Goal: Transaction & Acquisition: Purchase product/service

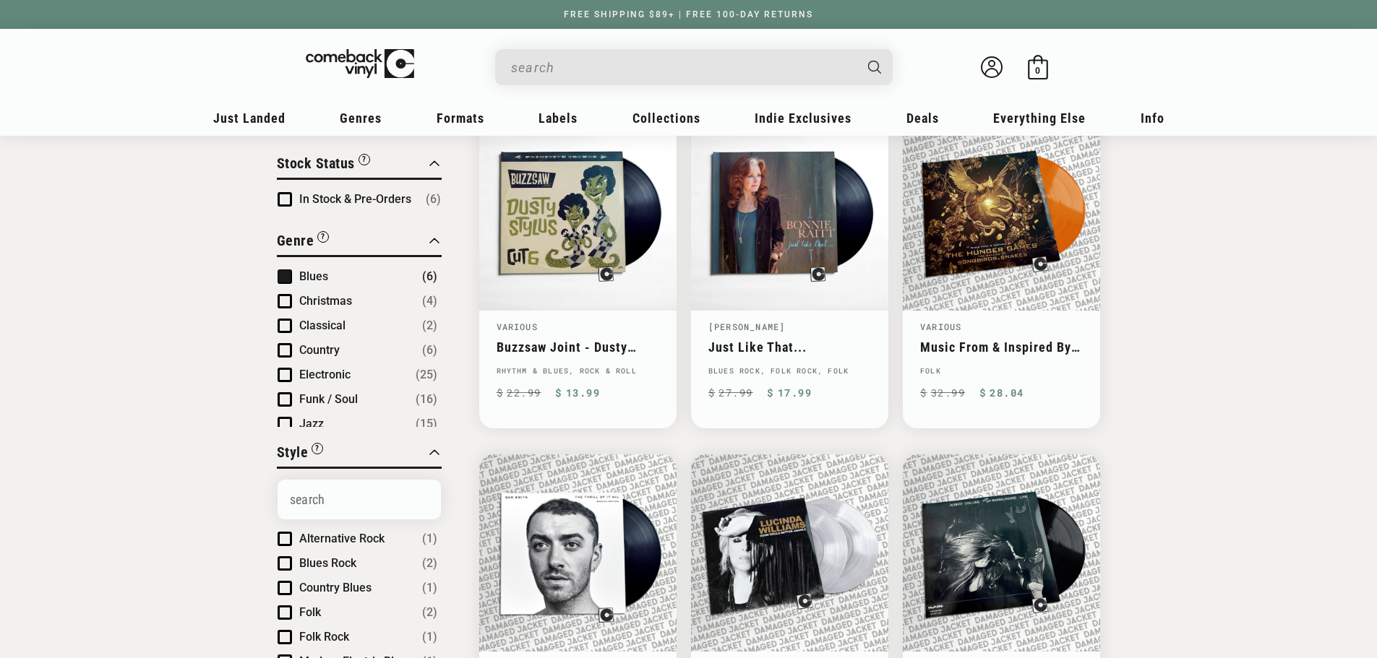
scroll to position [72, 0]
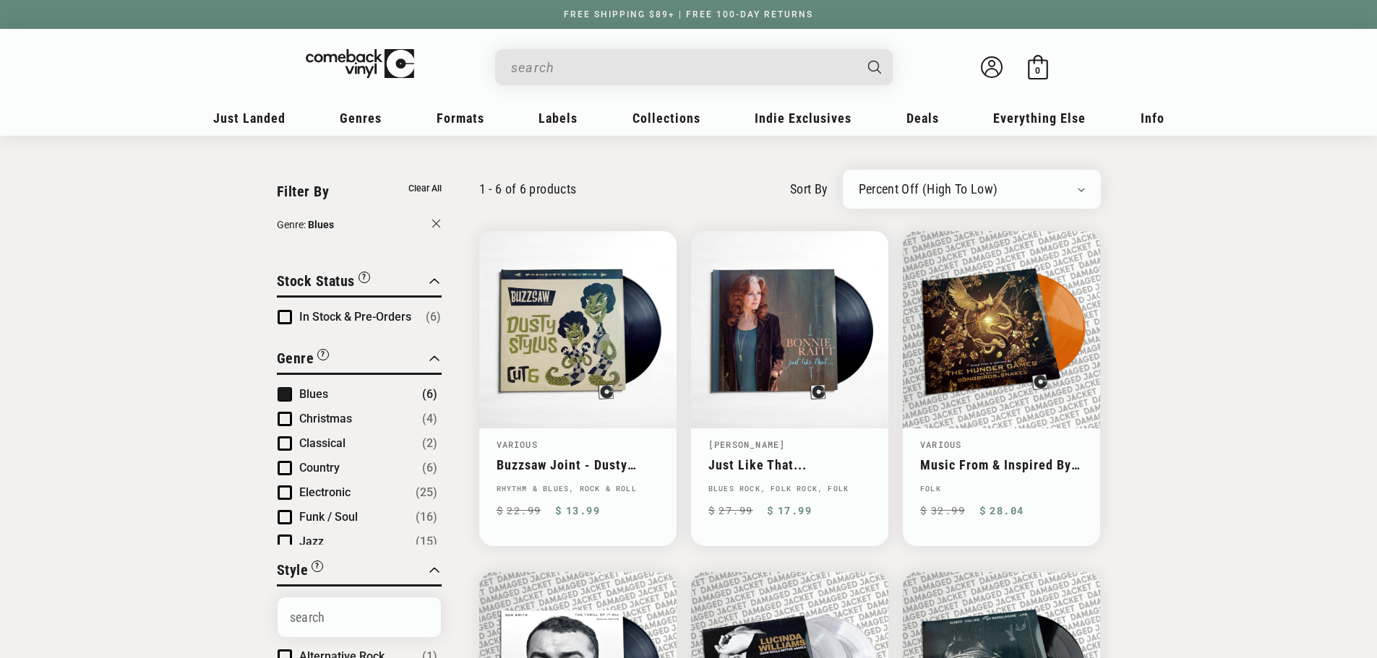
click at [939, 176] on div "Newly Added Popularity Artist (A-Z) Price (High To Low) Price (Low To High) Per…" at bounding box center [972, 189] width 258 height 39
click at [941, 185] on select "Newly Added Popularity Artist (A-Z) Price (High To Low) Price (Low To High) Per…" at bounding box center [971, 189] width 226 height 14
click at [423, 222] on button "Genre: Blues" at bounding box center [359, 226] width 165 height 19
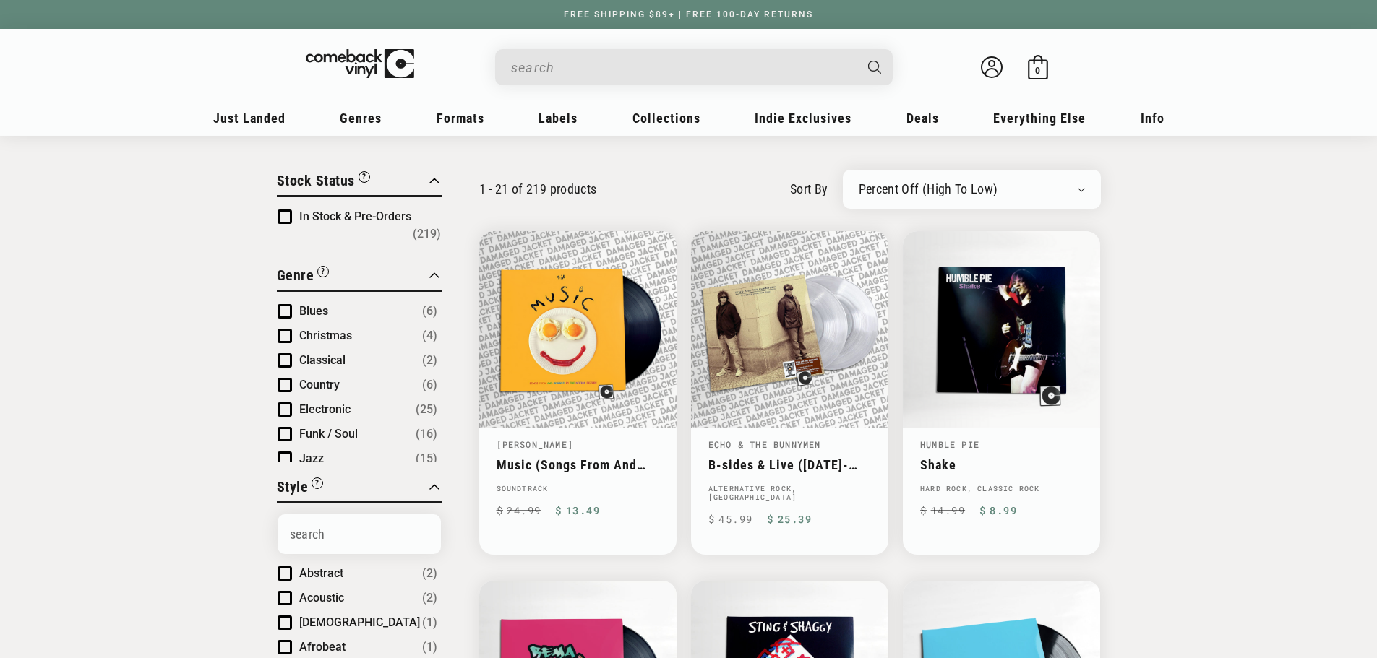
click at [961, 182] on select "Newly Added Popularity Artist (A-Z) Price (High To Low) Price (Low To High) Per…" at bounding box center [971, 189] width 226 height 14
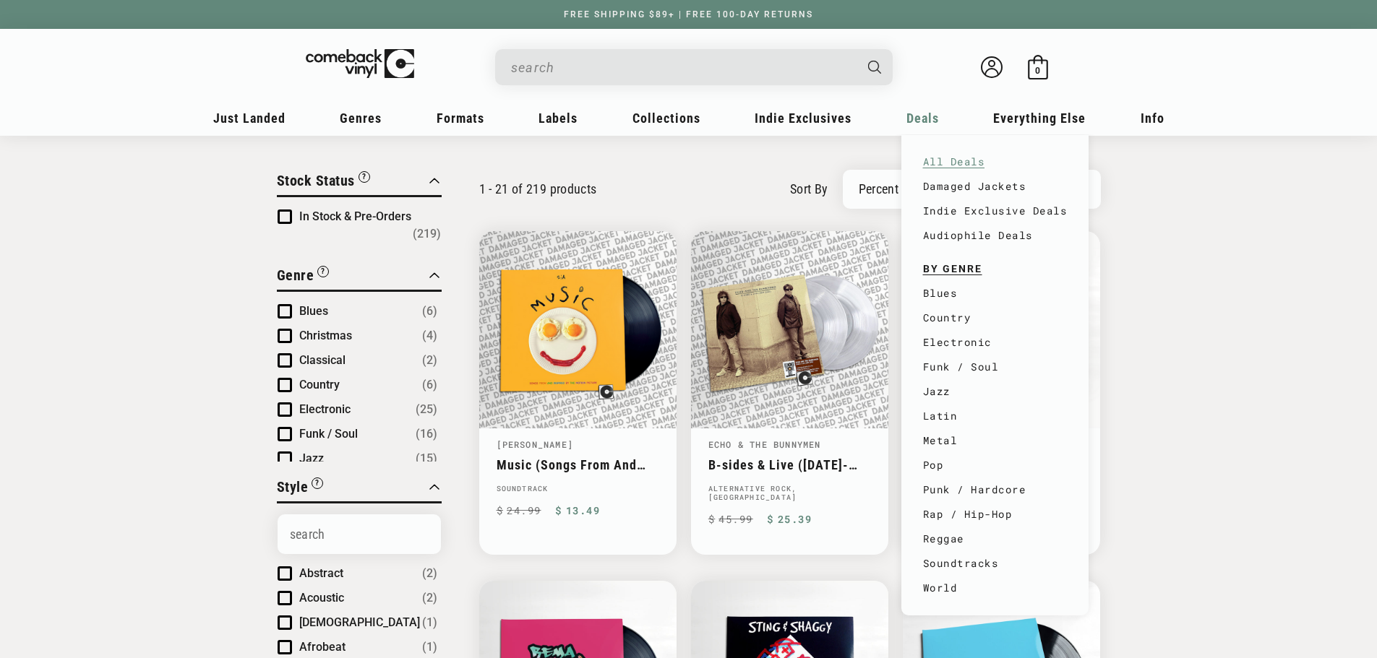
click at [933, 158] on link "All Deals" at bounding box center [995, 162] width 145 height 25
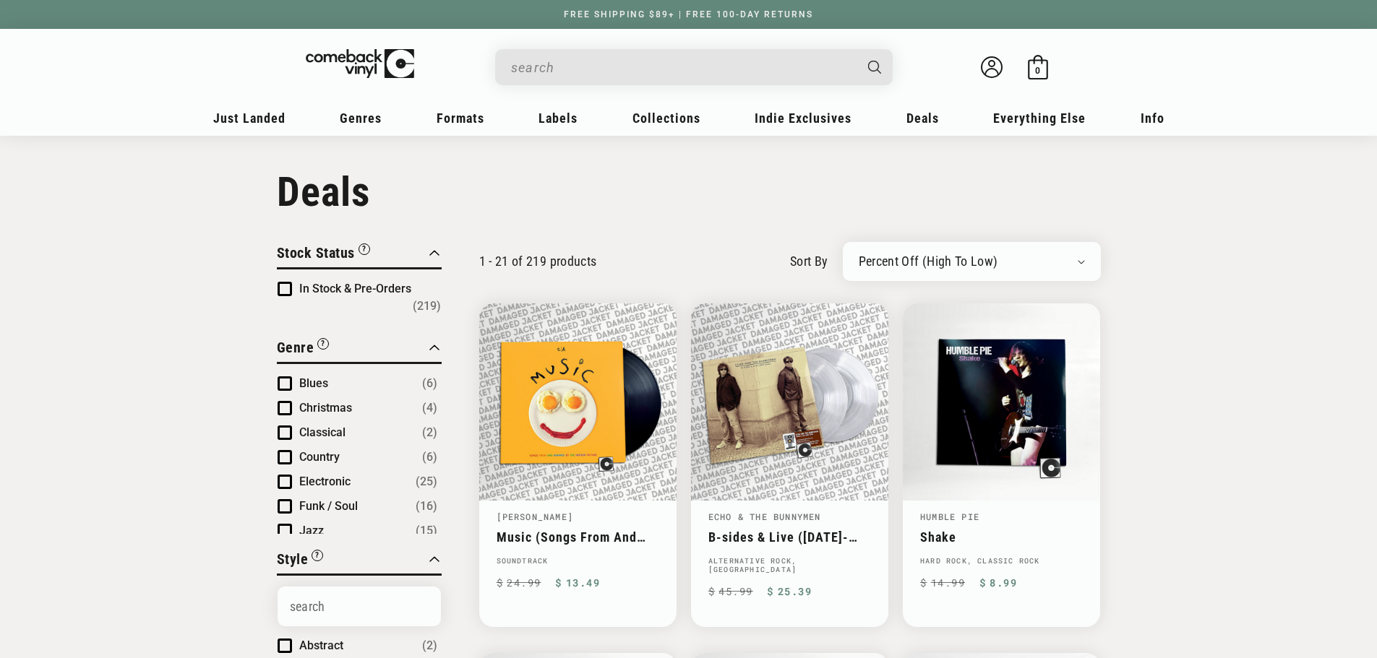
click at [1051, 268] on select "Newly Added Popularity Artist (A-Z) Price (High To Low) Price (Low To High) Per…" at bounding box center [971, 261] width 226 height 14
select select "price-ascending"
click at [858, 254] on select "Newly Added Popularity Artist (A-Z) Price (High To Low) Price (Low To High) Per…" at bounding box center [971, 261] width 226 height 14
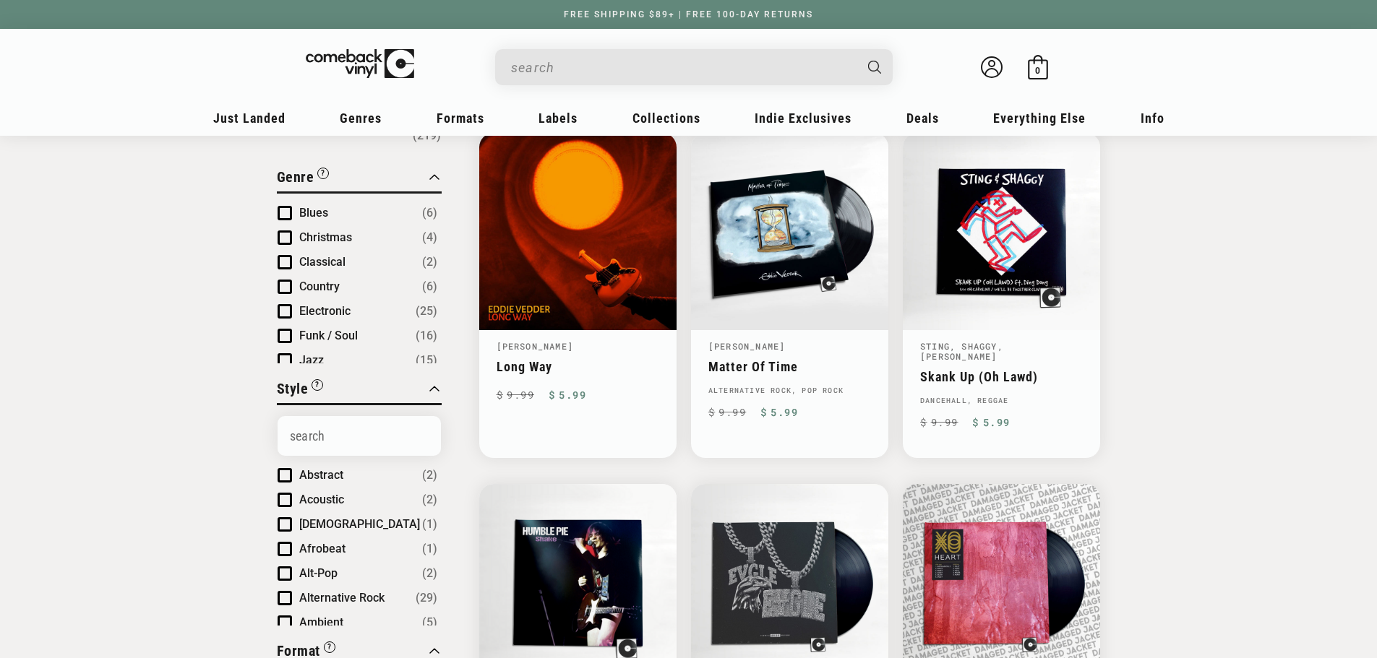
scroll to position [145, 0]
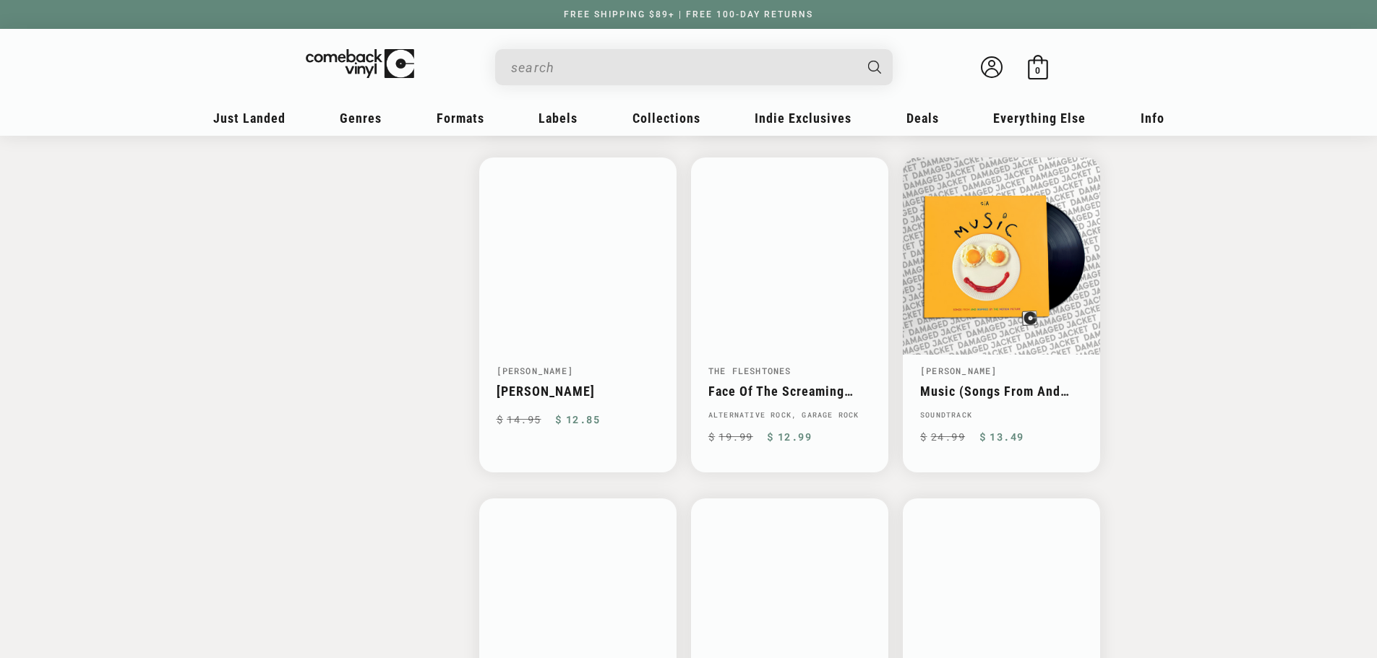
scroll to position [1807, 0]
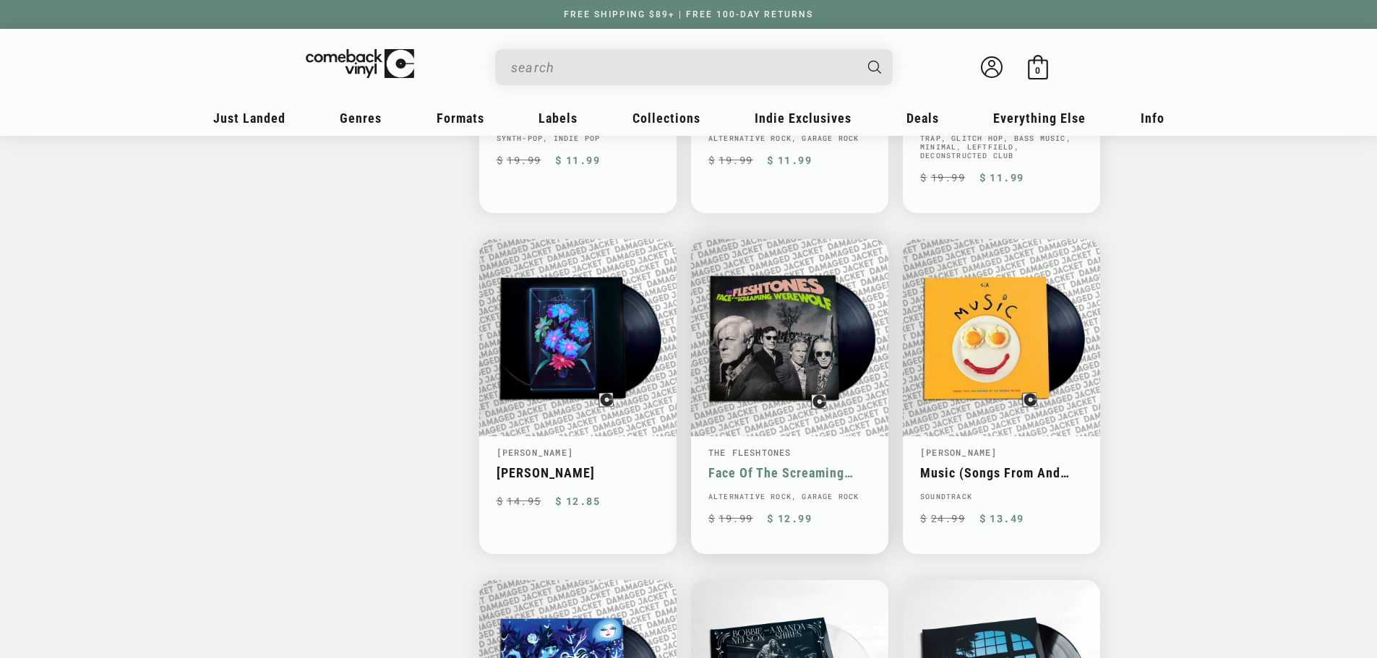
click at [796, 465] on link "Face Of The Screaming Werewolf" at bounding box center [789, 472] width 163 height 15
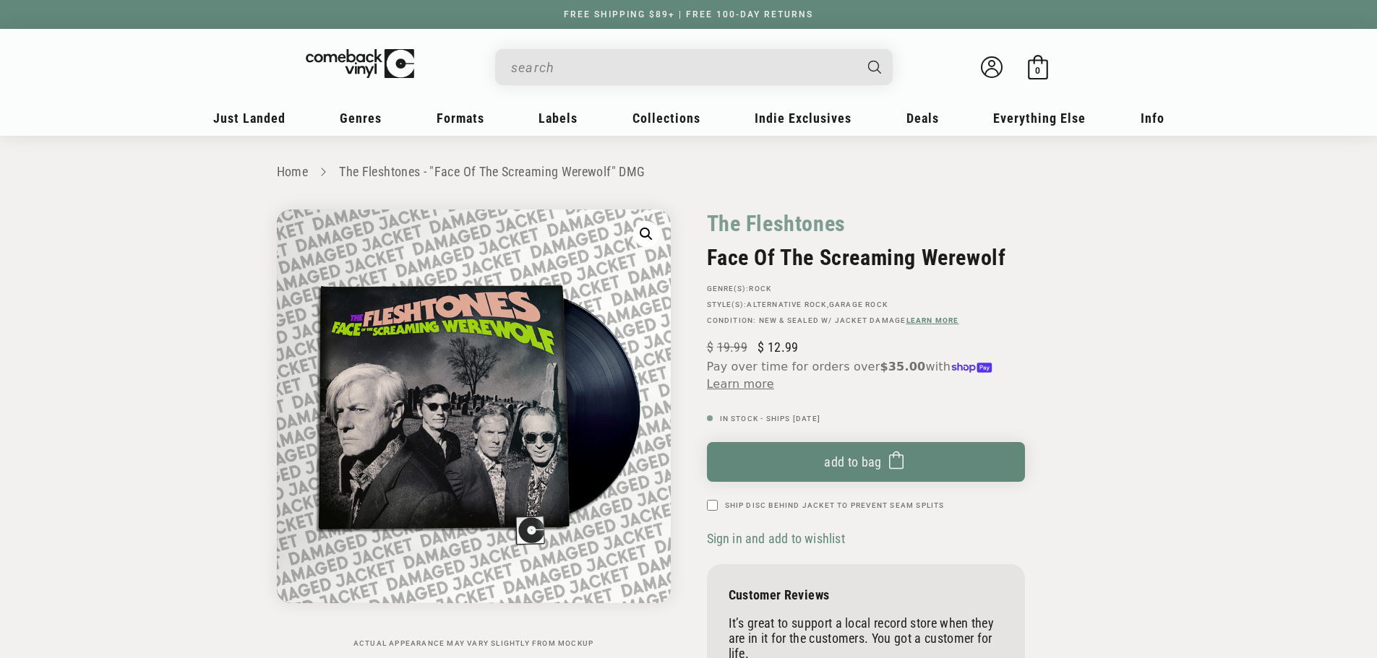
click at [926, 317] on link "Learn more" at bounding box center [932, 321] width 53 height 8
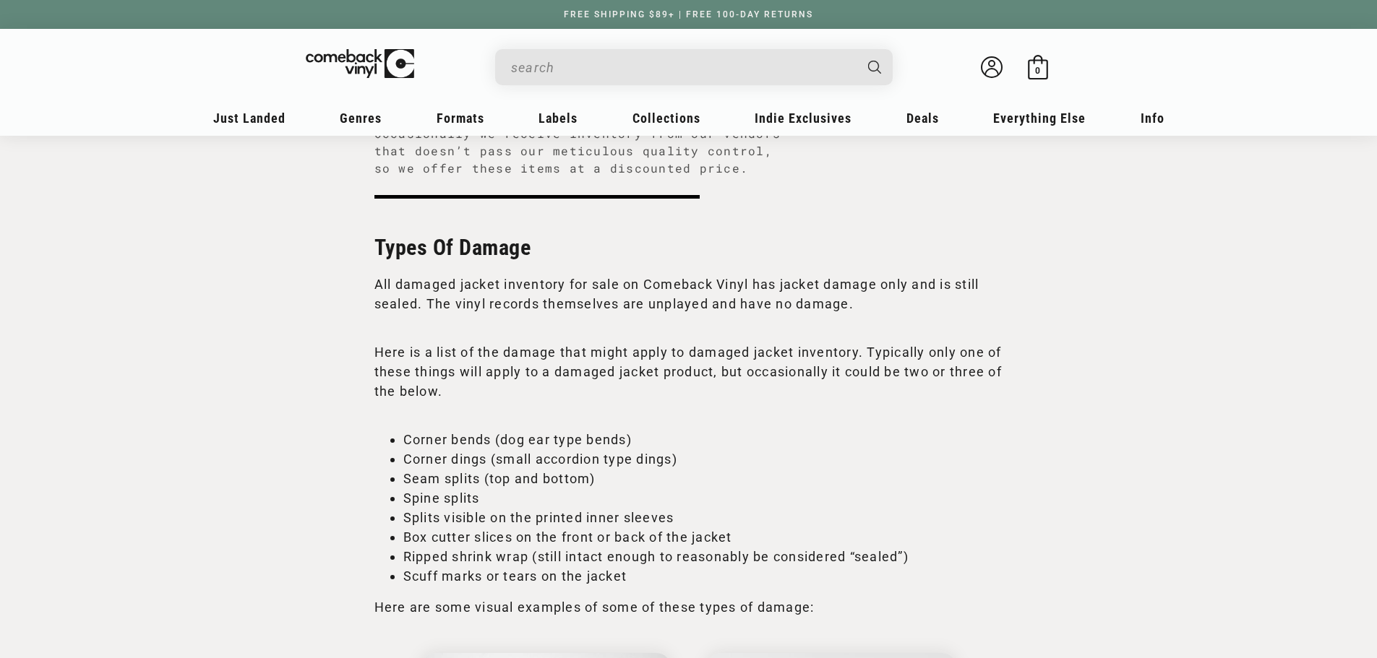
scroll to position [217, 0]
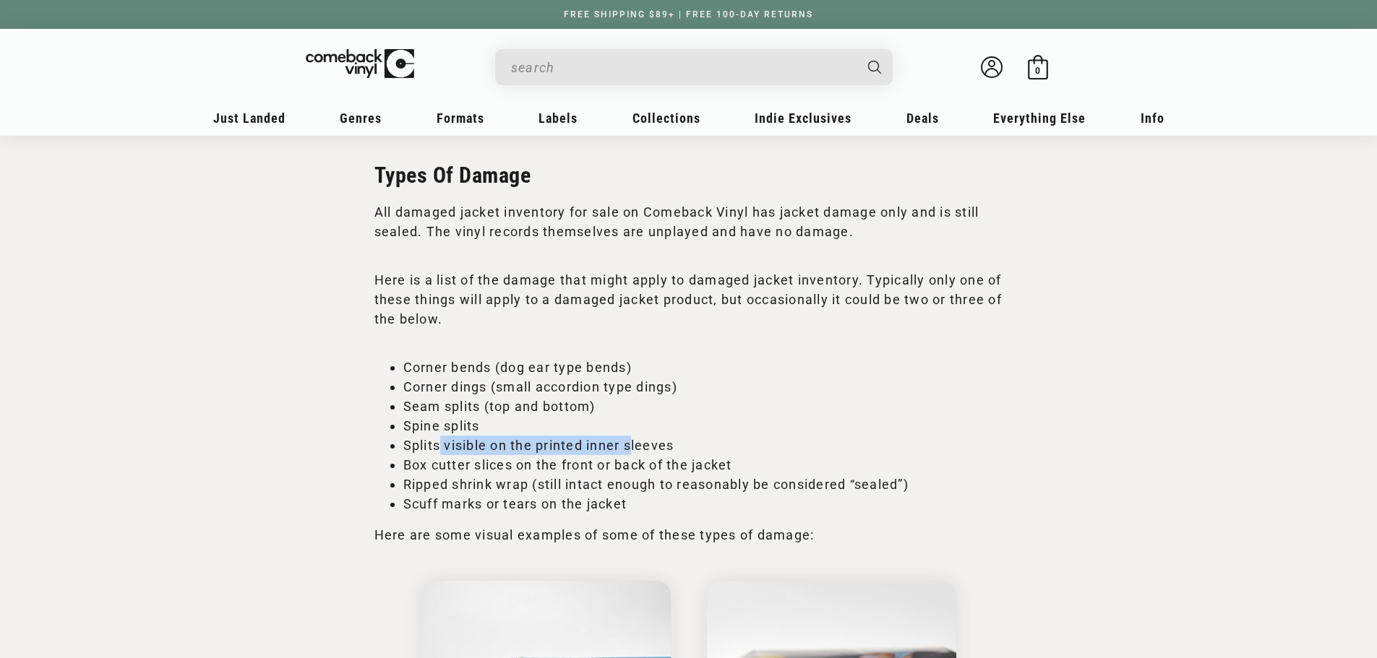
drag, startPoint x: 439, startPoint y: 447, endPoint x: 630, endPoint y: 450, distance: 191.5
click at [630, 450] on li "Splits visible on the printed inner sleeves" at bounding box center [703, 446] width 600 height 20
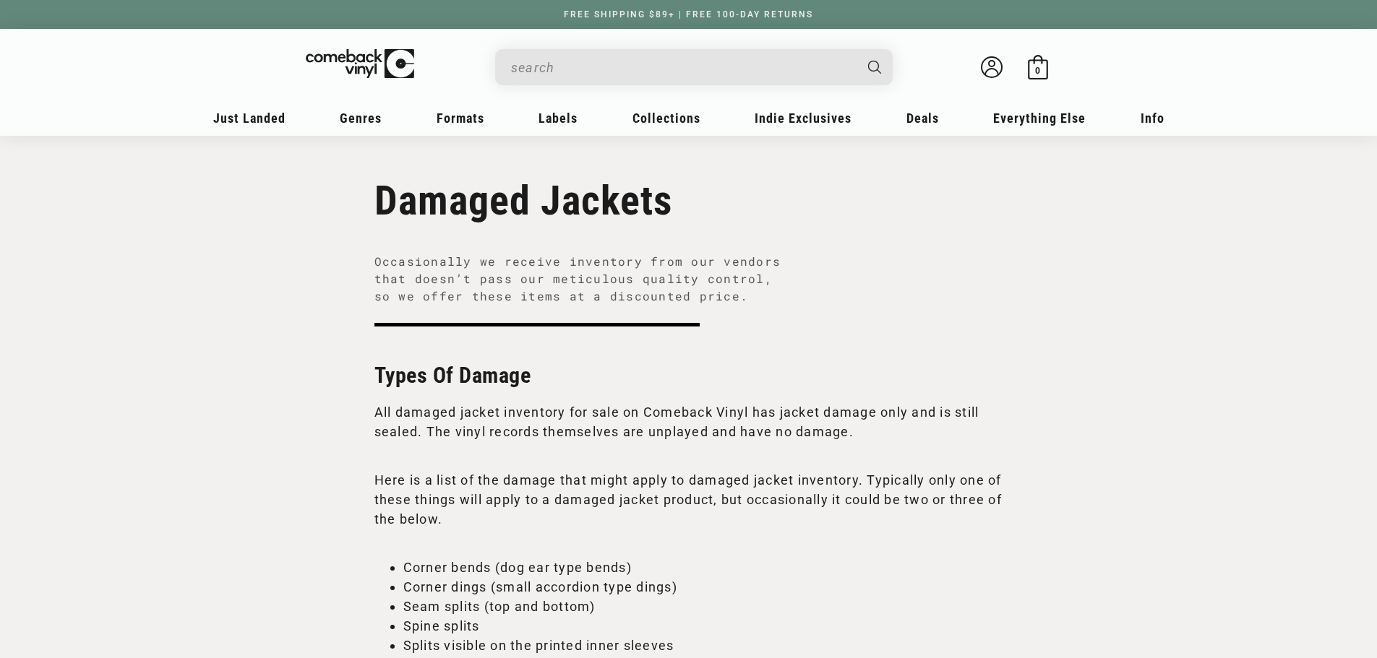
scroll to position [0, 0]
